Goal: Use online tool/utility: Utilize a website feature to perform a specific function

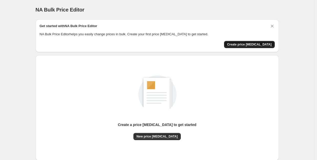
click at [257, 44] on span "Create price [MEDICAL_DATA]" at bounding box center [249, 44] width 44 height 4
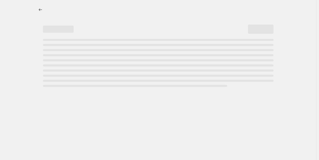
select select "percentage"
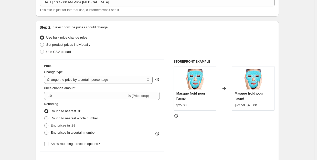
scroll to position [14, 0]
